Goal: Task Accomplishment & Management: Complete application form

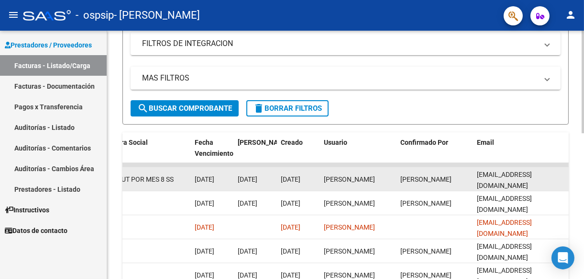
scroll to position [160, 0]
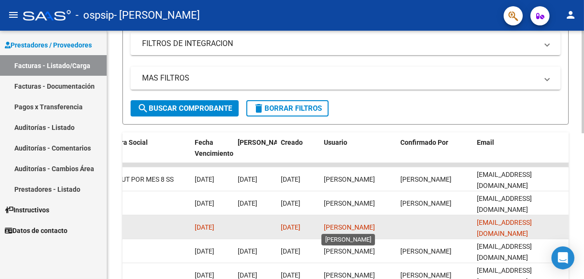
click at [347, 227] on span "[PERSON_NAME]" at bounding box center [349, 227] width 51 height 8
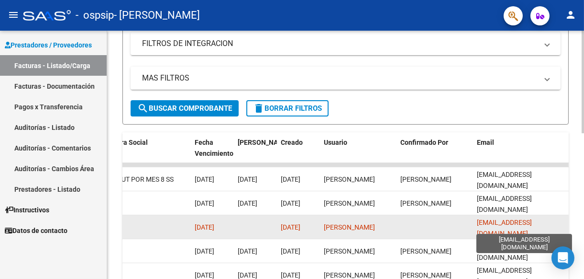
click at [515, 229] on span "[EMAIL_ADDRESS][DOMAIN_NAME]" at bounding box center [504, 227] width 55 height 19
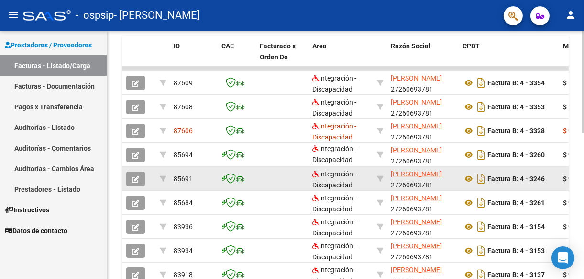
scroll to position [208, 0]
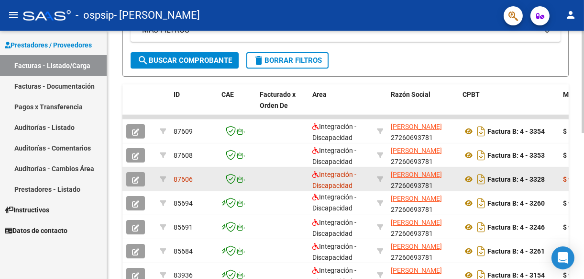
click at [138, 179] on icon "button" at bounding box center [135, 179] width 7 height 7
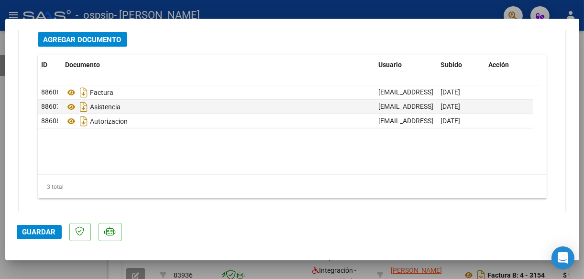
scroll to position [1101, 0]
click at [99, 36] on span "Agregar Documento" at bounding box center [83, 39] width 78 height 9
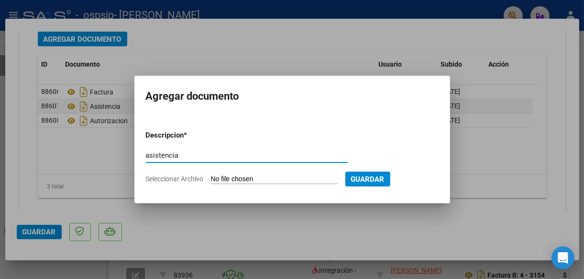
type input "asistencia correccion"
click at [236, 175] on input "Seleccionar Archivo" at bounding box center [274, 179] width 127 height 9
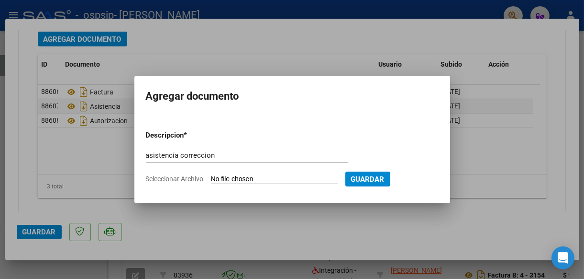
click at [224, 180] on input "Seleccionar Archivo" at bounding box center [274, 179] width 127 height 9
type input "C:\fakepath\[PERSON_NAME].pdf"
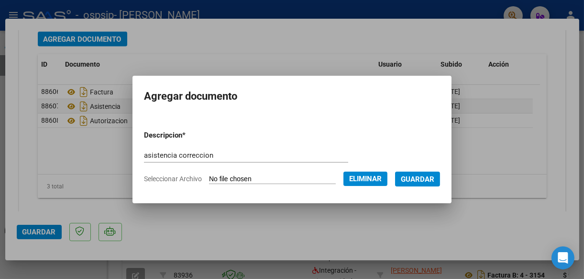
click at [435, 181] on span "Guardar" at bounding box center [418, 179] width 34 height 9
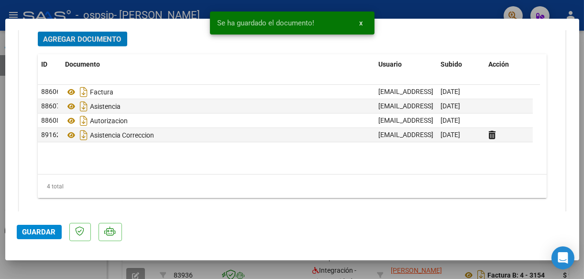
scroll to position [1099, 0]
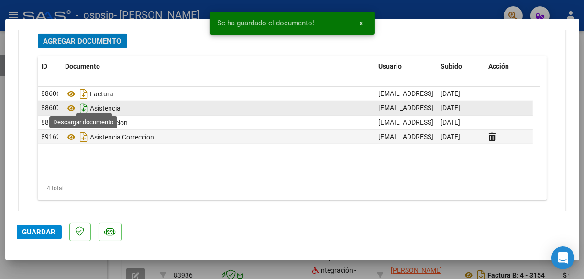
click at [83, 103] on icon "Descargar documento" at bounding box center [84, 108] width 12 height 15
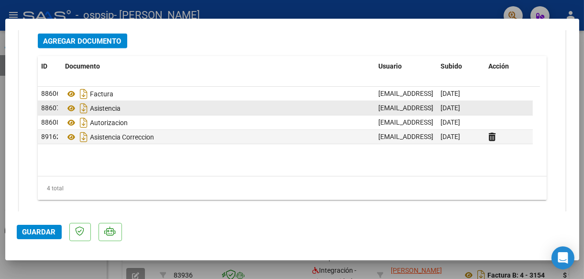
click at [38, 234] on span "Guardar" at bounding box center [39, 231] width 34 height 9
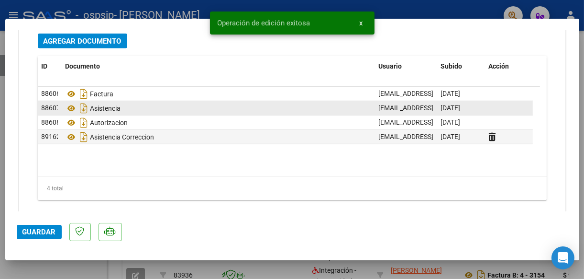
click at [39, 233] on span "Guardar" at bounding box center [39, 231] width 34 height 9
click at [62, 268] on div at bounding box center [292, 139] width 584 height 279
type input "$ 0,00"
